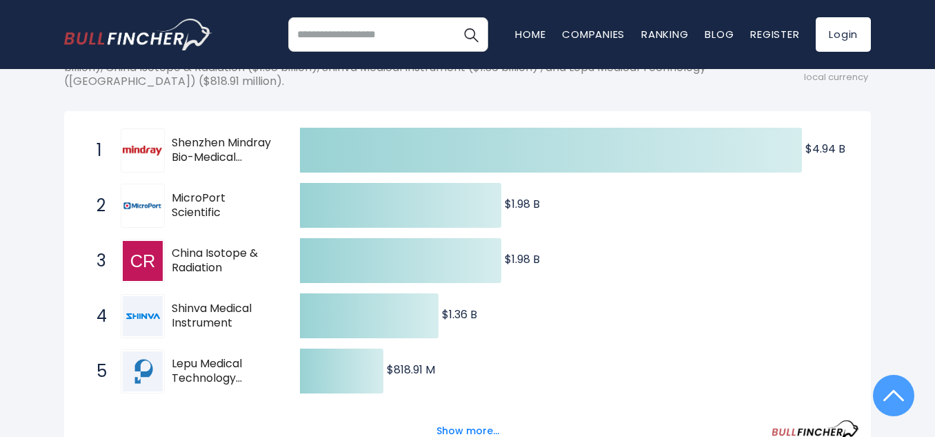
scroll to position [249, 0]
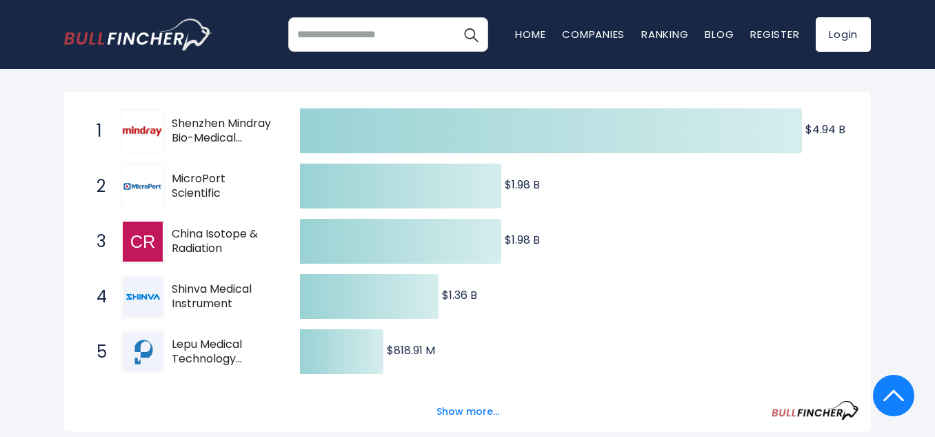
click at [462, 407] on button "Show more..." at bounding box center [467, 411] width 79 height 23
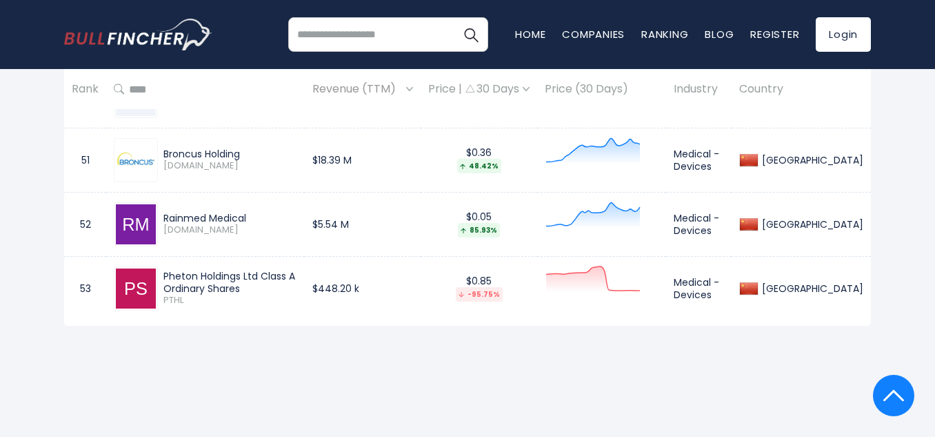
scroll to position [4181, 0]
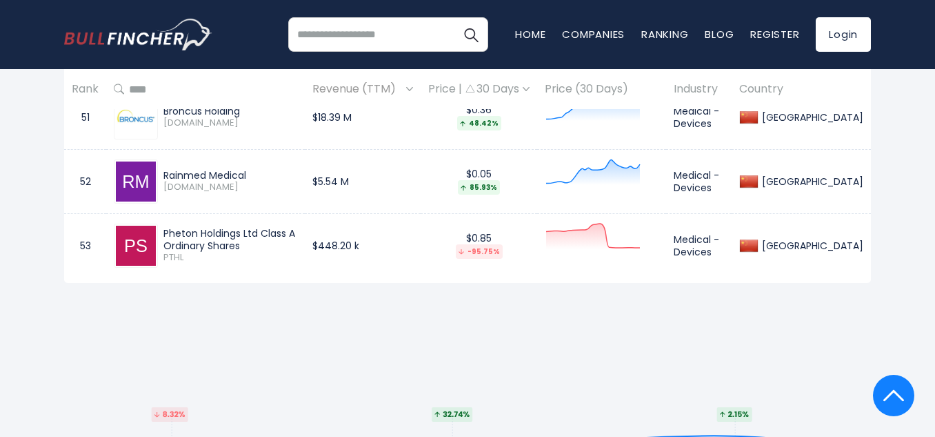
drag, startPoint x: 935, startPoint y: 357, endPoint x: 937, endPoint y: 380, distance: 23.5
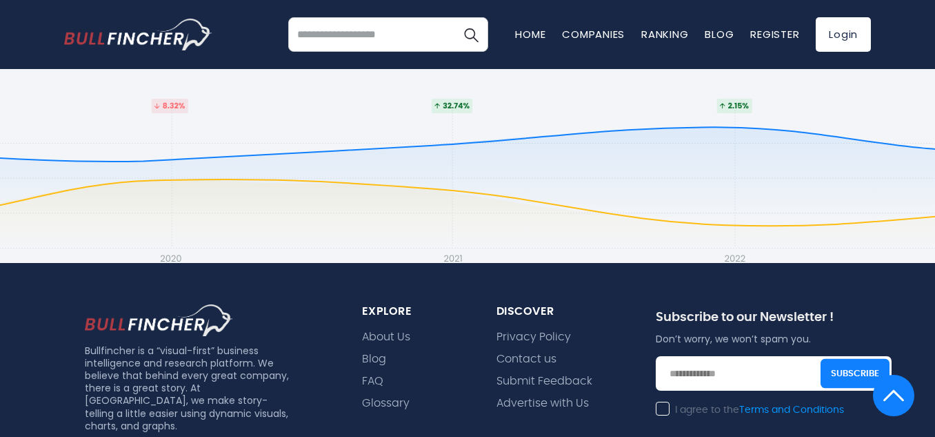
scroll to position [4515, 0]
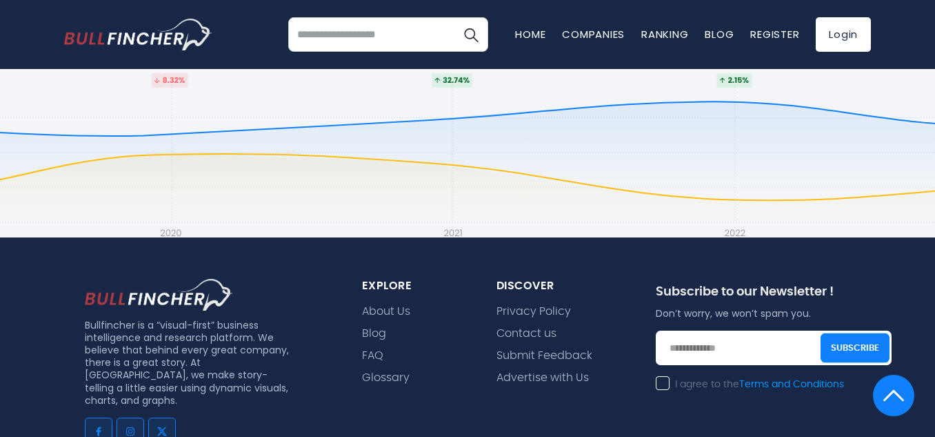
click at [678, 348] on input "email" at bounding box center [774, 347] width 236 height 34
type input "**********"
click at [660, 390] on div "I agree to the Terms and Conditions" at bounding box center [774, 385] width 236 height 17
click at [663, 381] on label "I agree to the Terms and Conditions" at bounding box center [750, 384] width 188 height 12
click at [895, 399] on img at bounding box center [894, 395] width 21 height 41
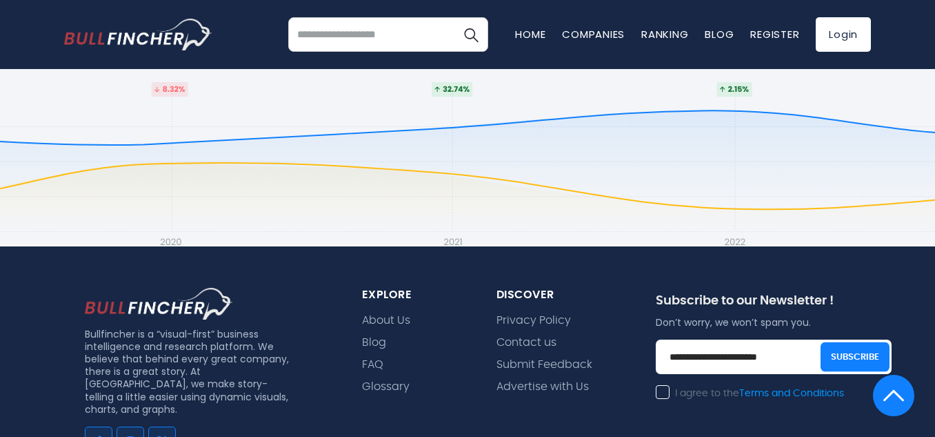
scroll to position [4626, 0]
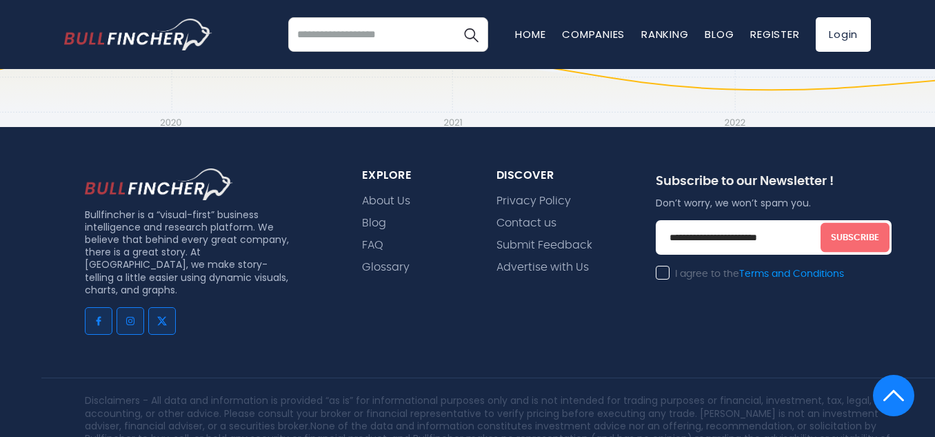
click at [849, 235] on button "Subscribe" at bounding box center [855, 238] width 69 height 30
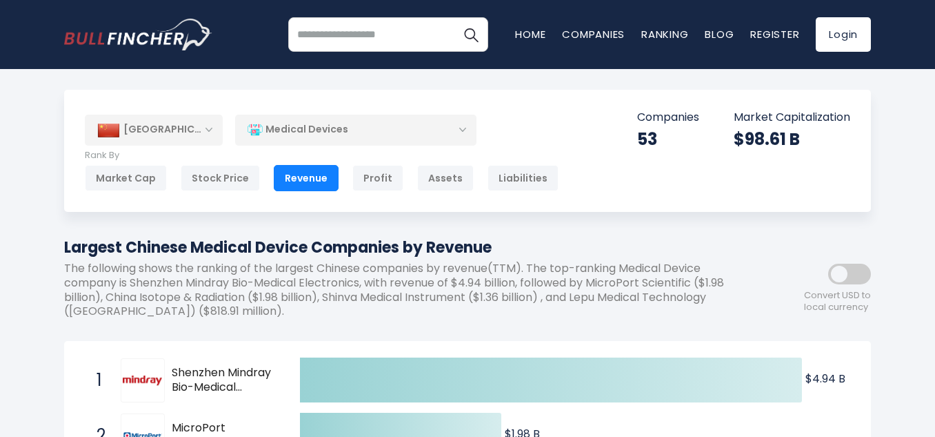
click at [209, 130] on div "[GEOGRAPHIC_DATA]" at bounding box center [154, 130] width 138 height 30
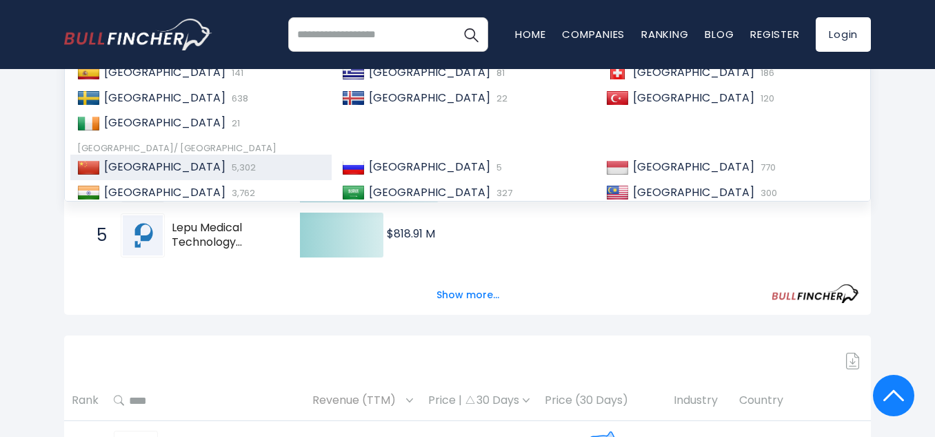
scroll to position [276, 0]
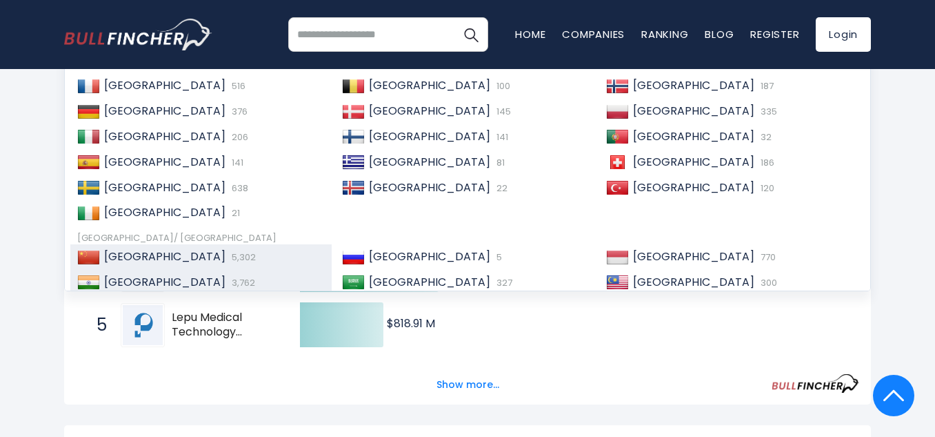
click at [116, 279] on span "[GEOGRAPHIC_DATA]" at bounding box center [164, 282] width 121 height 16
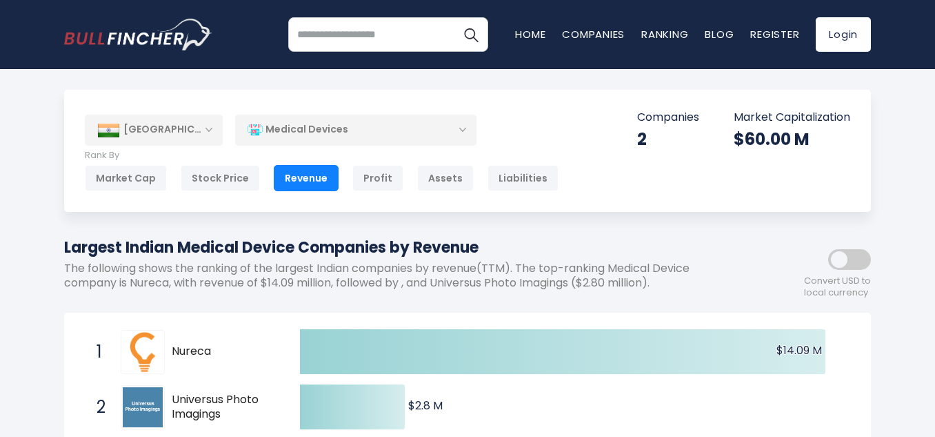
click at [212, 129] on div "[GEOGRAPHIC_DATA]" at bounding box center [154, 130] width 138 height 30
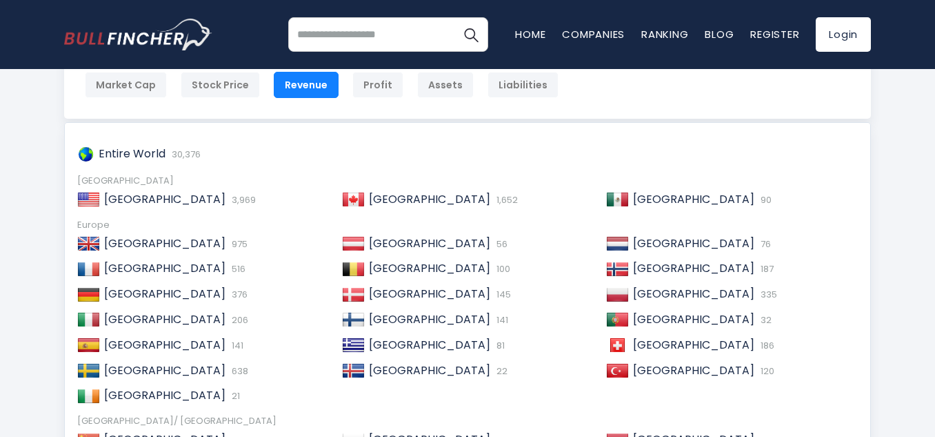
scroll to position [101, 0]
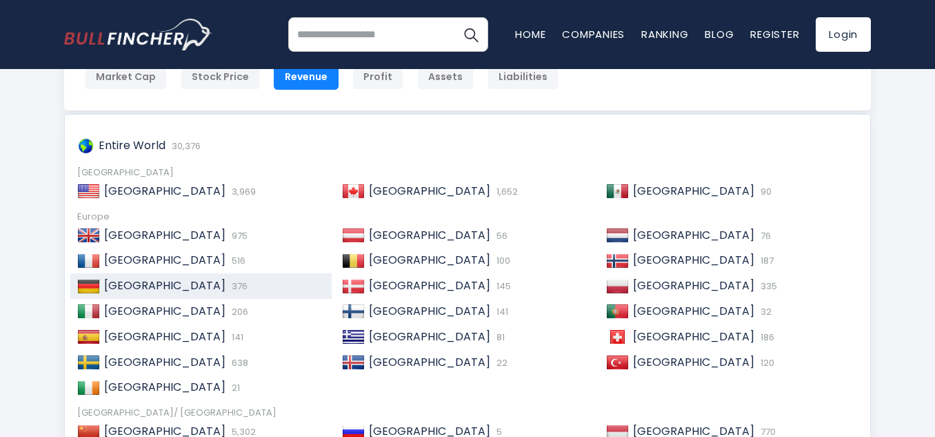
click at [135, 280] on span "[GEOGRAPHIC_DATA]" at bounding box center [164, 285] width 121 height 16
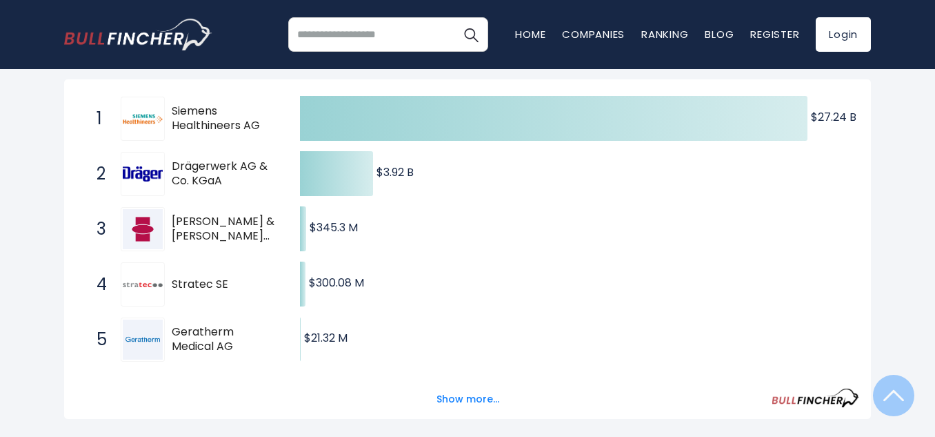
scroll to position [281, 0]
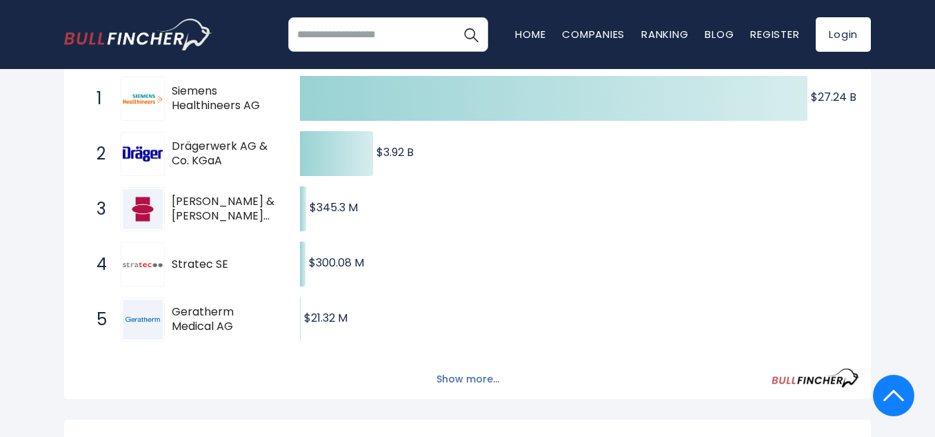
click at [453, 374] on button "Show more..." at bounding box center [467, 379] width 79 height 23
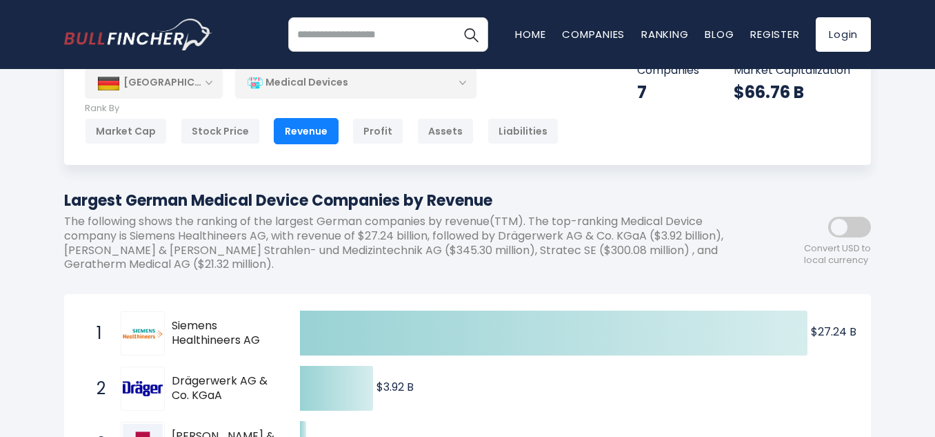
scroll to position [0, 0]
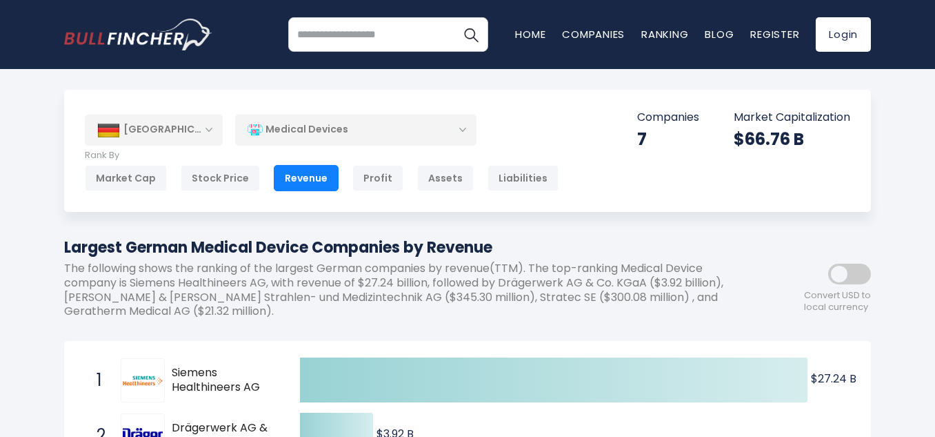
click at [208, 130] on div "[GEOGRAPHIC_DATA]" at bounding box center [154, 130] width 138 height 30
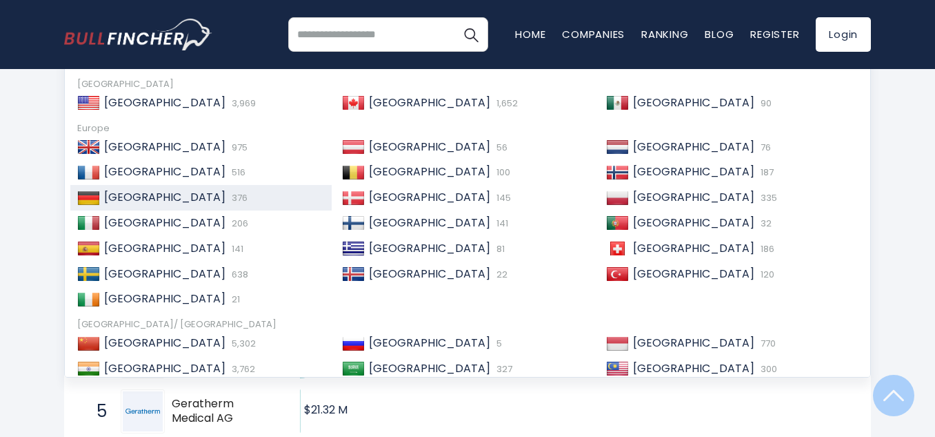
scroll to position [186, 0]
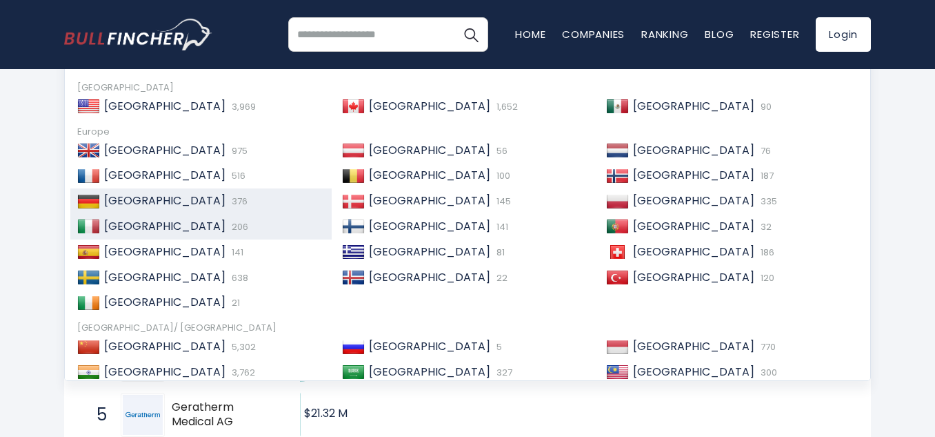
click at [117, 225] on span "[GEOGRAPHIC_DATA]" at bounding box center [164, 226] width 121 height 16
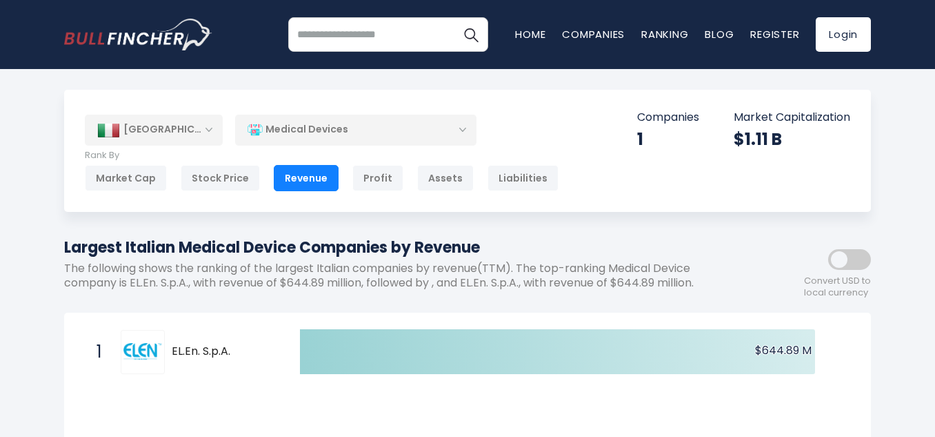
click at [208, 133] on div "[GEOGRAPHIC_DATA]" at bounding box center [154, 130] width 138 height 30
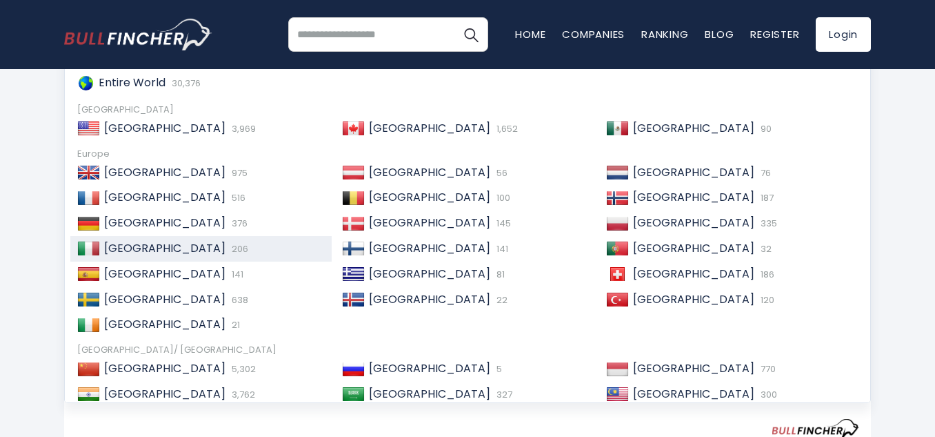
scroll to position [161, 0]
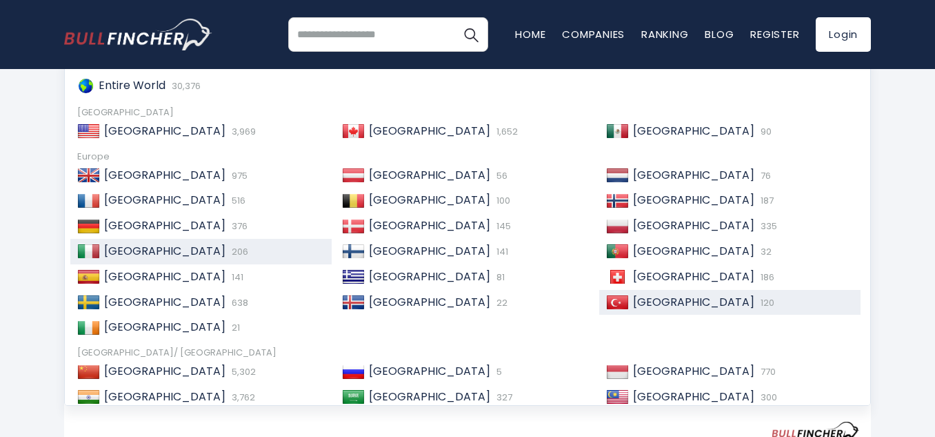
click at [662, 297] on span "[GEOGRAPHIC_DATA]" at bounding box center [693, 302] width 121 height 16
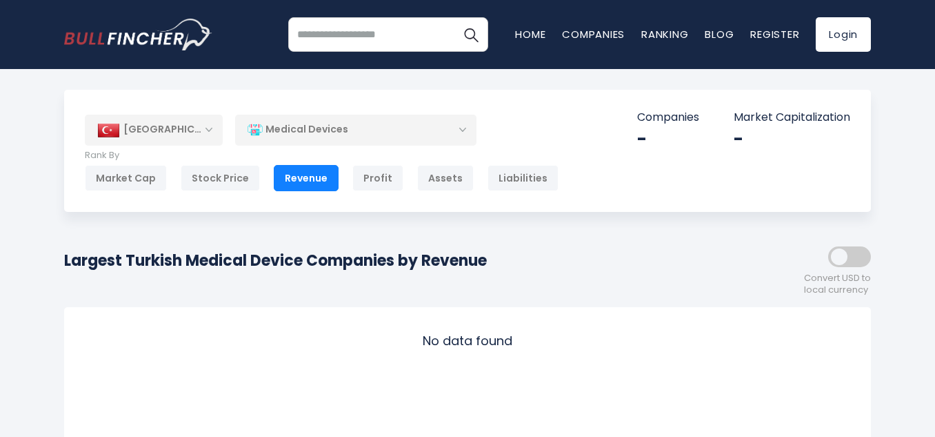
click at [206, 131] on div "[GEOGRAPHIC_DATA]" at bounding box center [154, 130] width 138 height 30
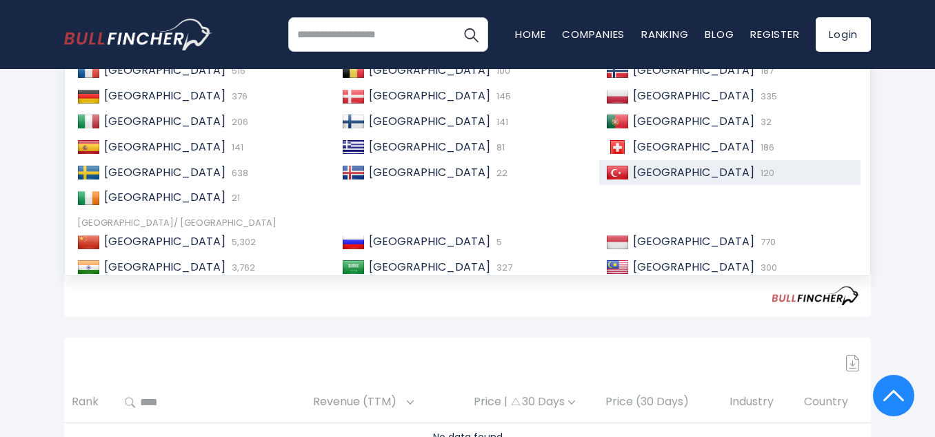
scroll to position [406, 0]
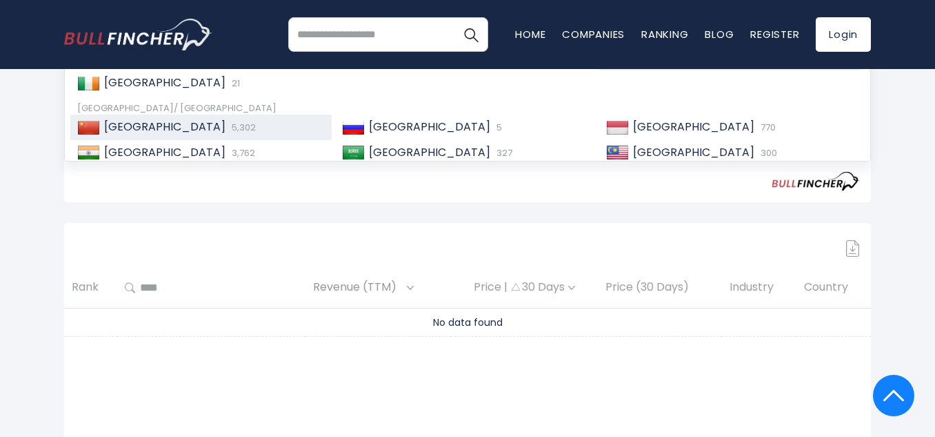
click at [228, 125] on span "5,302" at bounding box center [242, 127] width 28 height 13
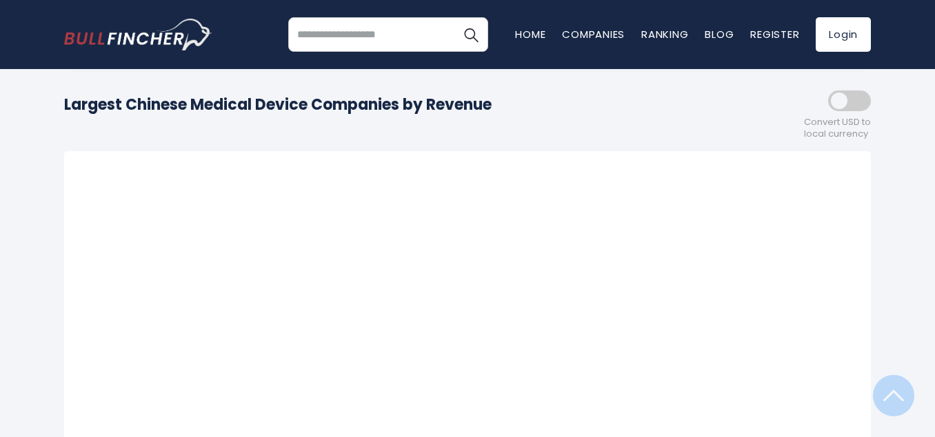
scroll to position [39, 0]
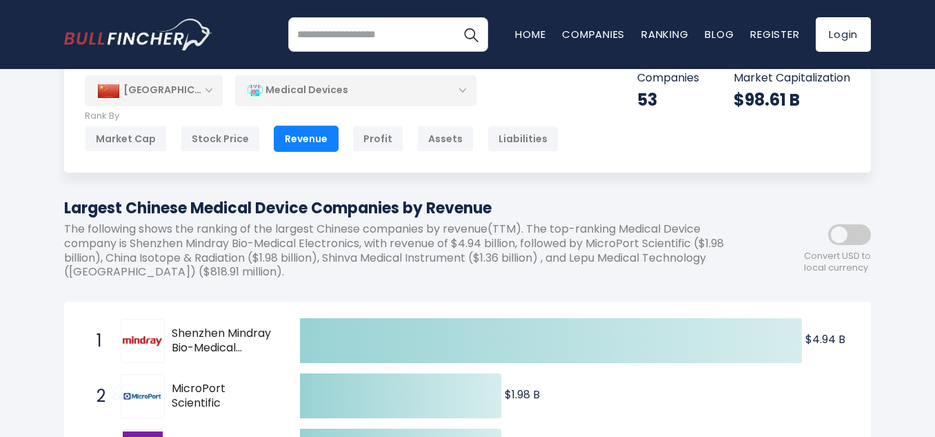
drag, startPoint x: 289, startPoint y: 277, endPoint x: 599, endPoint y: 149, distance: 335.9
click at [599, 149] on div "[GEOGRAPHIC_DATA] Entire World 30,376 [GEOGRAPHIC_DATA] [GEOGRAPHIC_DATA] 3,969…" at bounding box center [467, 111] width 807 height 122
click at [675, 208] on h1 "Largest Chinese Medical Device Companies by Revenue" at bounding box center [405, 208] width 683 height 23
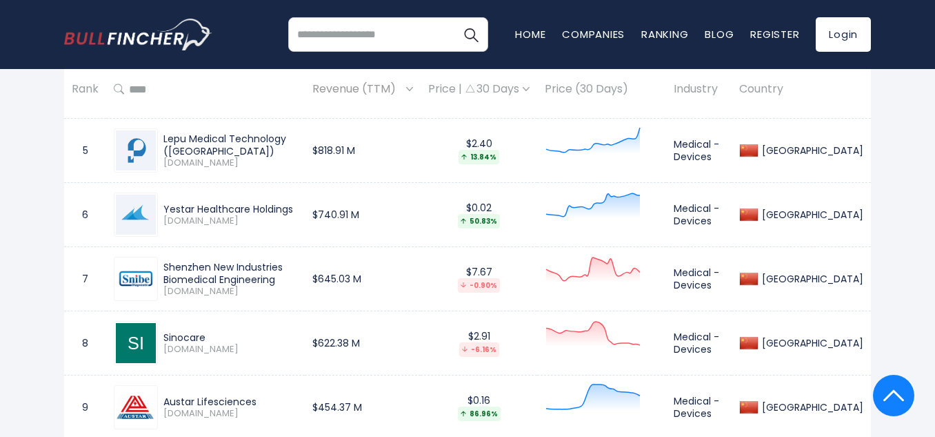
scroll to position [998, 0]
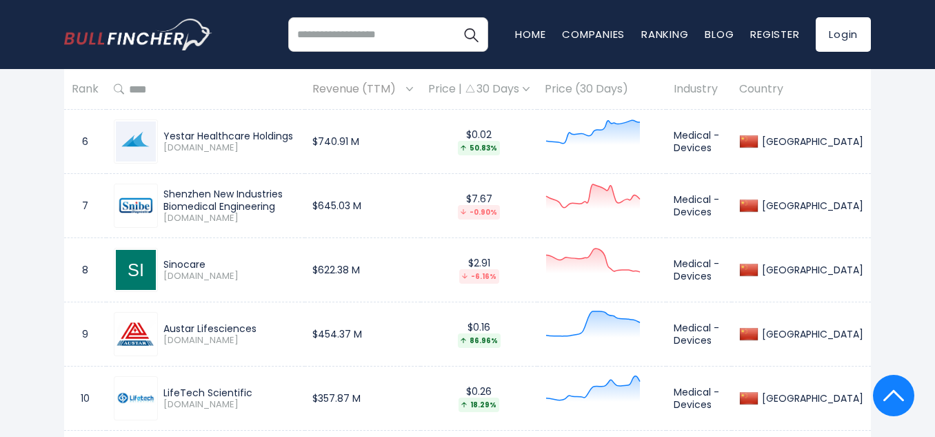
click at [137, 273] on img at bounding box center [136, 270] width 40 height 40
drag, startPoint x: 207, startPoint y: 259, endPoint x: 137, endPoint y: 263, distance: 69.8
click at [148, 263] on div "Sinocare [DOMAIN_NAME]" at bounding box center [206, 270] width 184 height 44
drag, startPoint x: 250, startPoint y: 397, endPoint x: 141, endPoint y: 395, distance: 109.0
click at [141, 395] on div "LifeTech Scientific [DOMAIN_NAME]" at bounding box center [206, 398] width 184 height 44
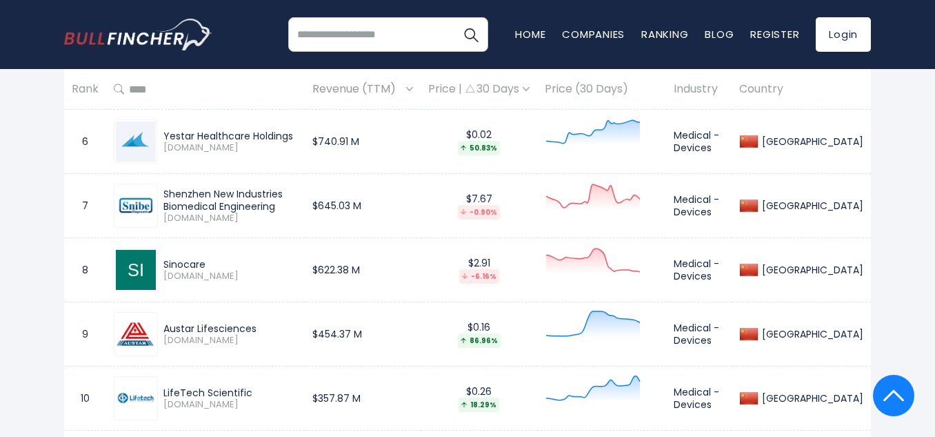
copy div "LifeTech Scientific"
